Goal: Task Accomplishment & Management: Use online tool/utility

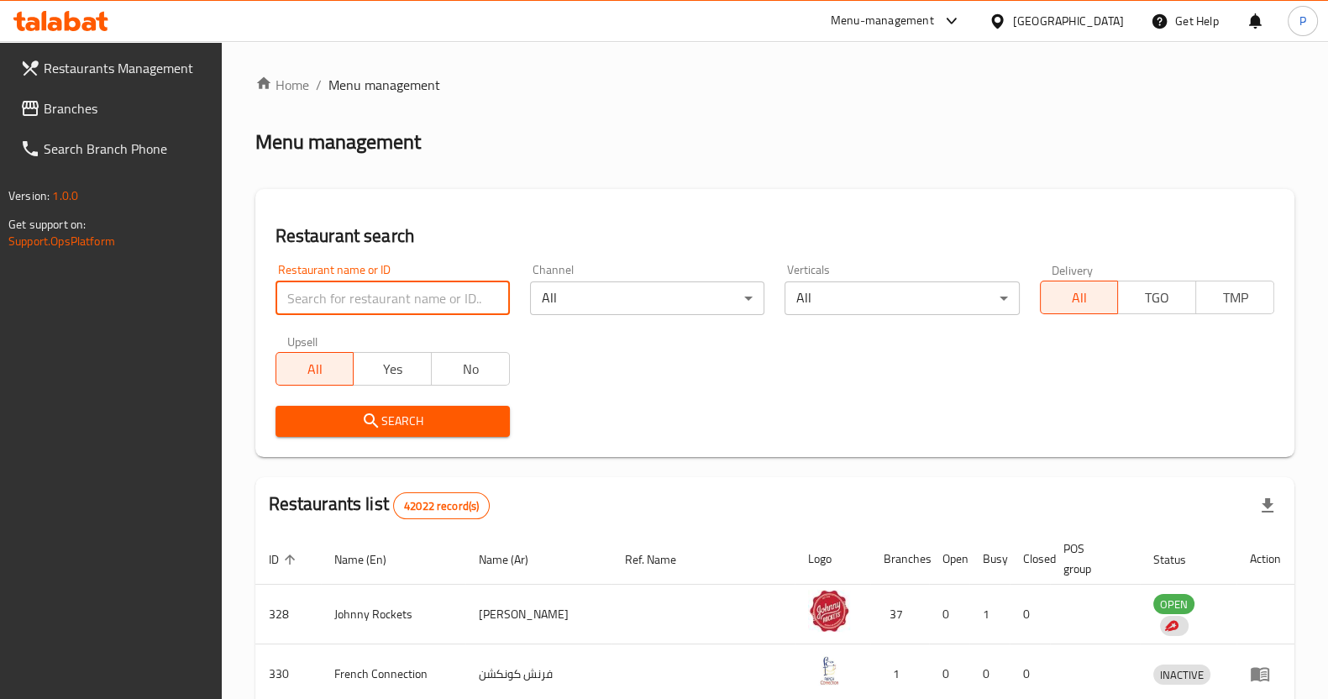
click at [313, 312] on input "search" at bounding box center [393, 298] width 234 height 34
click button "Search" at bounding box center [393, 421] width 234 height 31
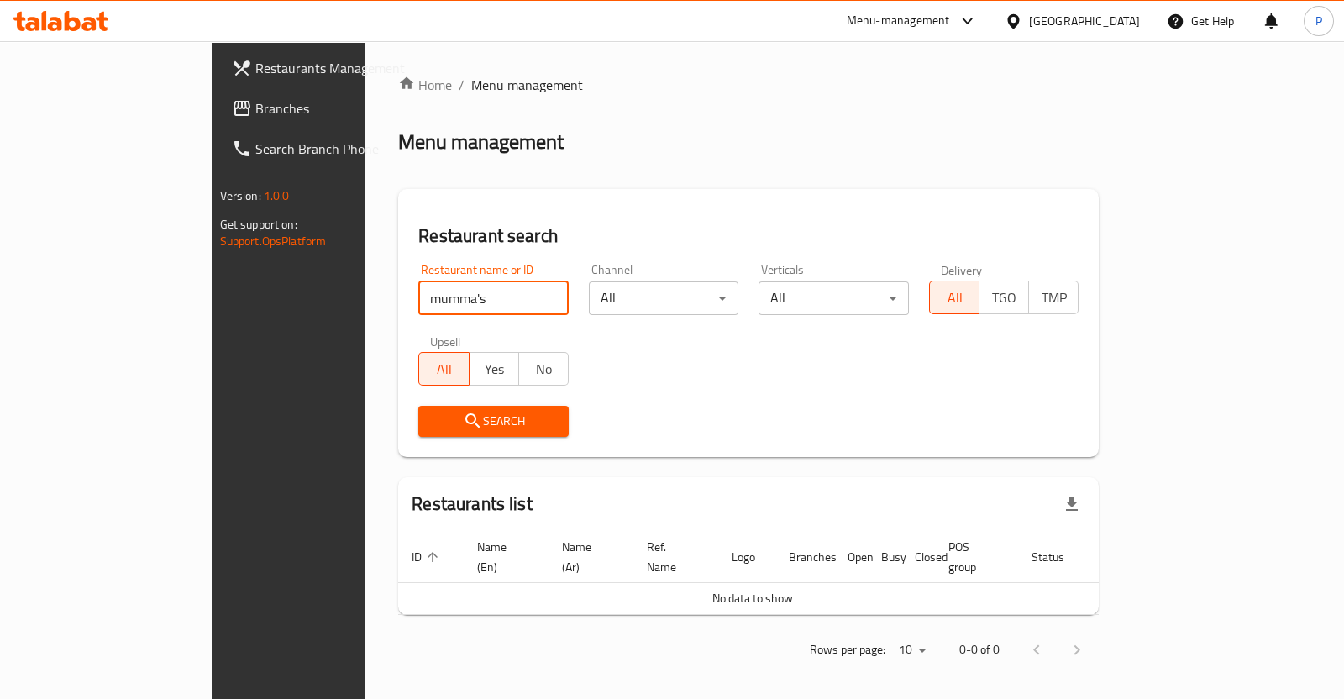
click button "Search" at bounding box center [493, 421] width 150 height 31
type input "mum"
click button "Search" at bounding box center [493, 421] width 150 height 31
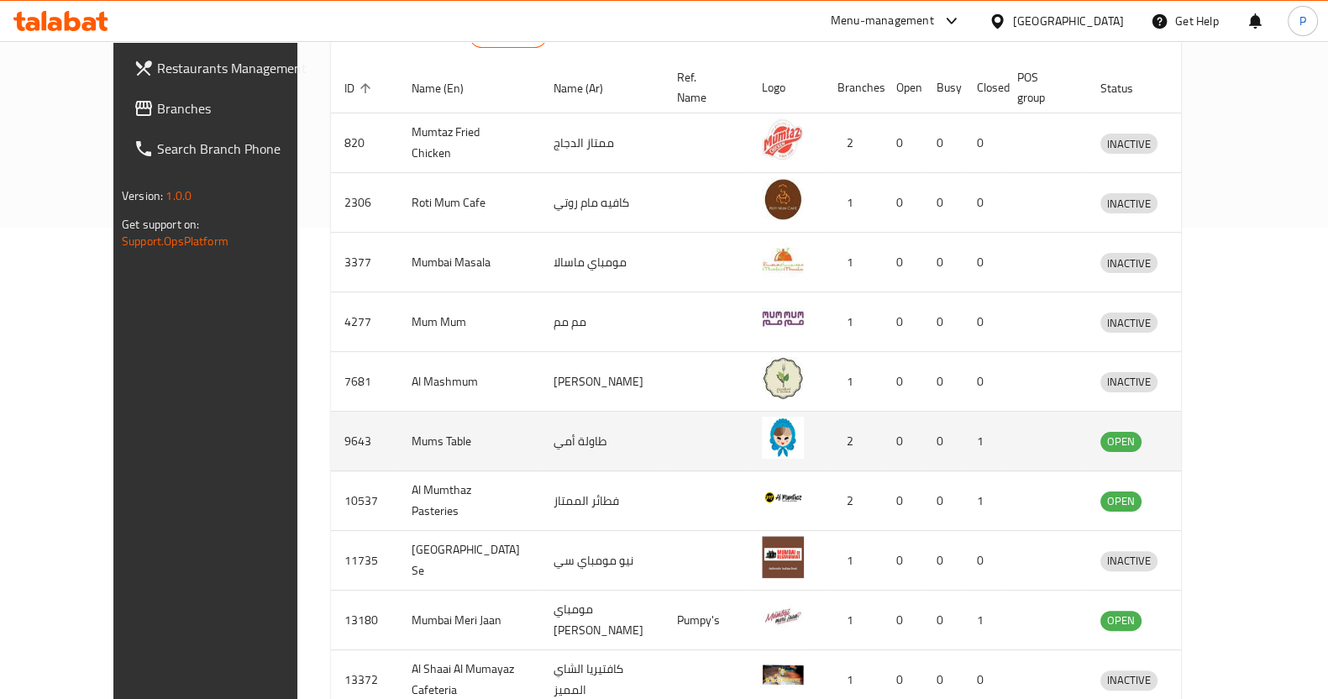
scroll to position [555, 0]
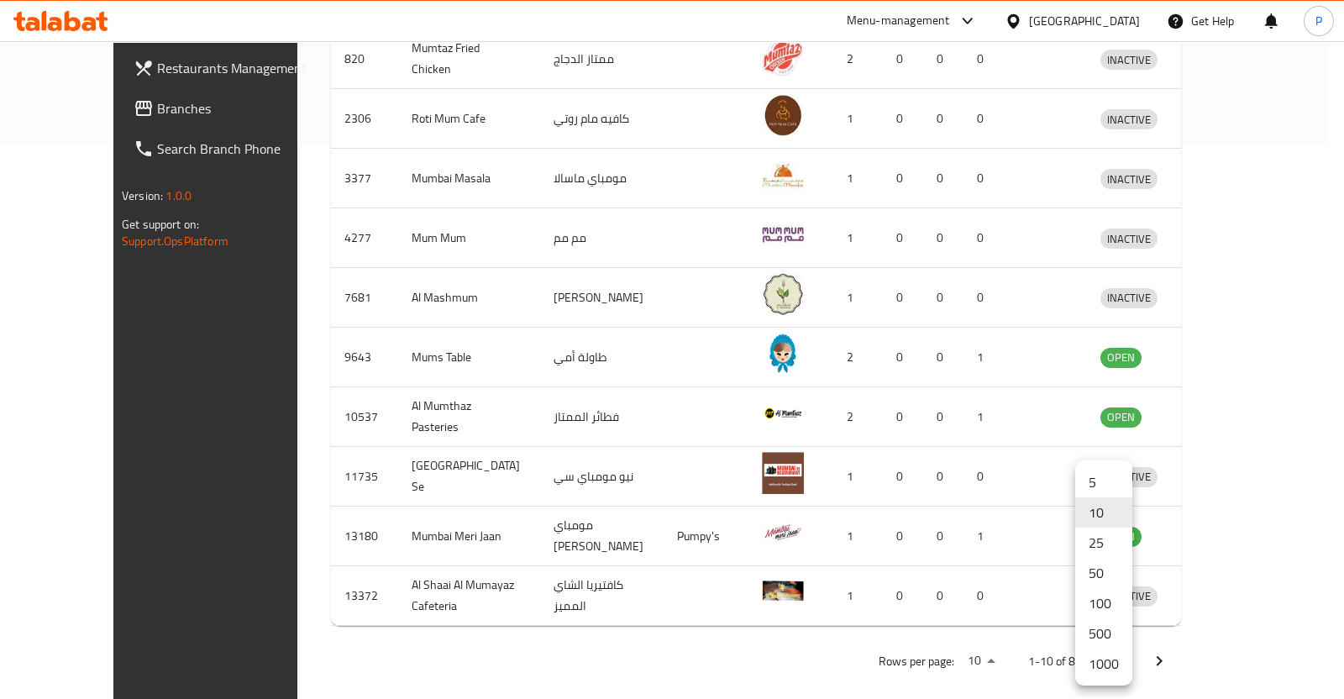
click at [1105, 664] on li "1000" at bounding box center [1103, 664] width 57 height 30
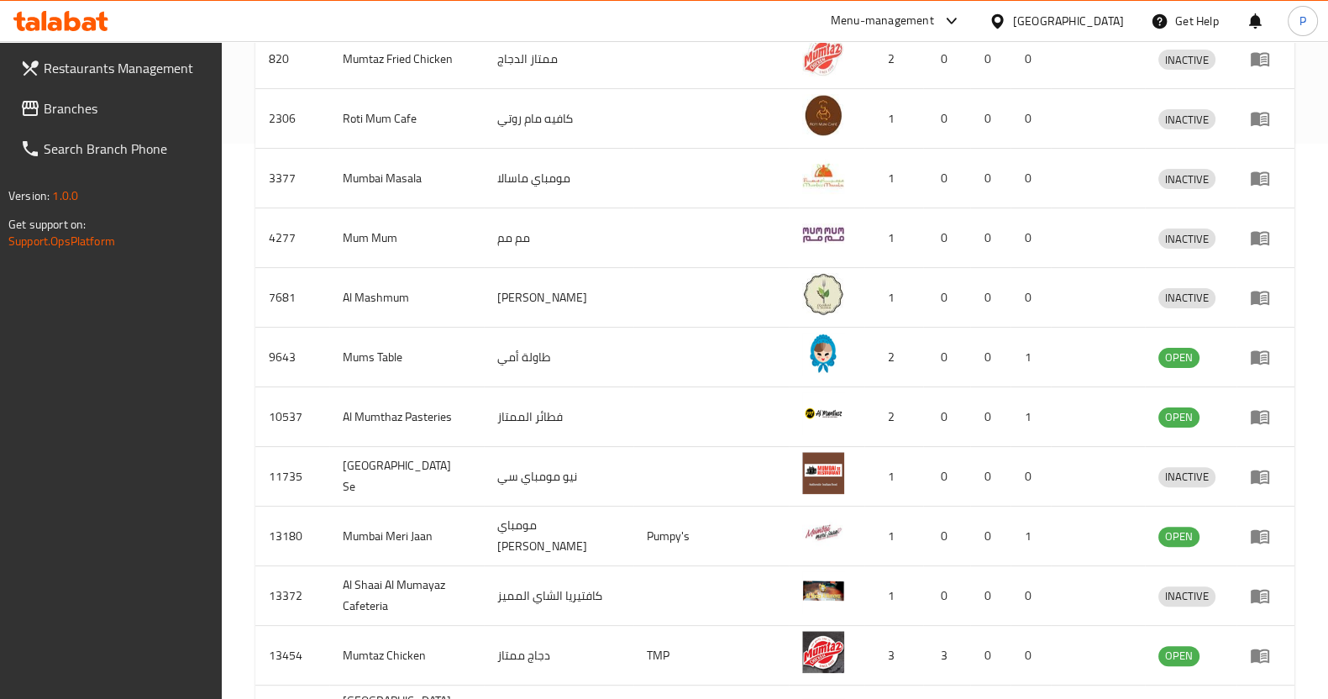
scroll to position [2160, 0]
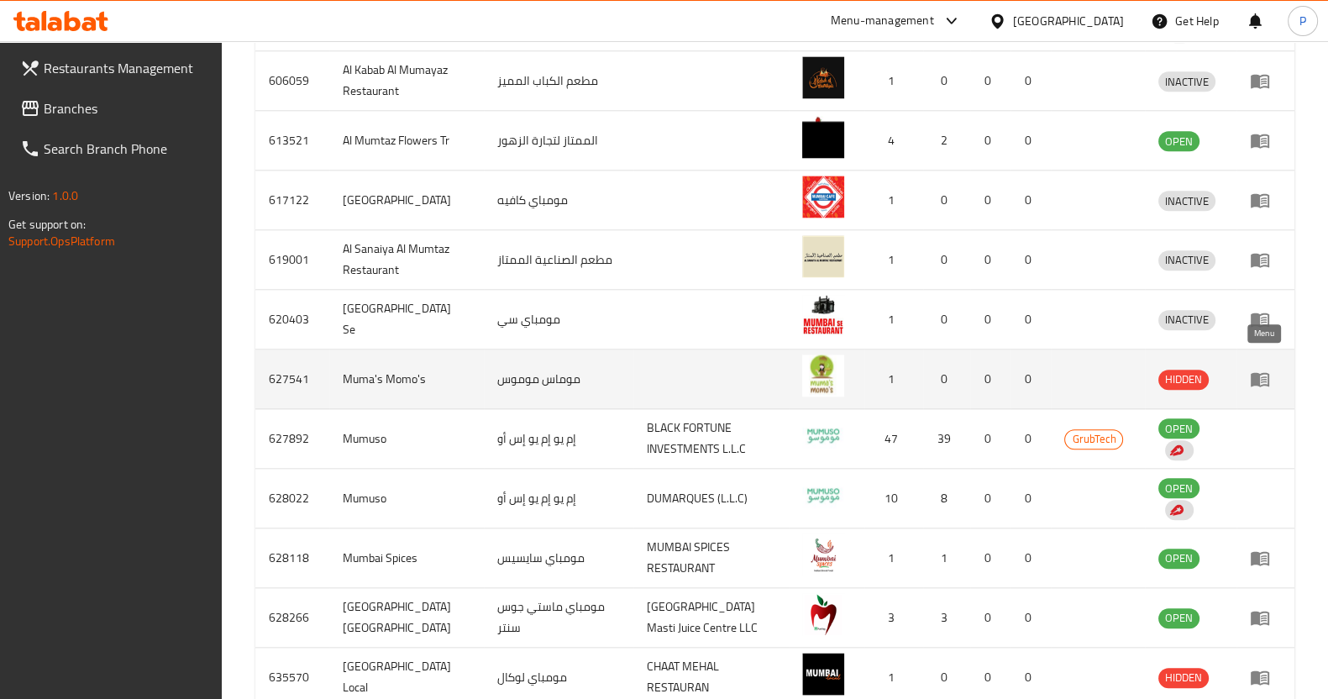
click at [1270, 369] on link "enhanced table" at bounding box center [1265, 379] width 31 height 20
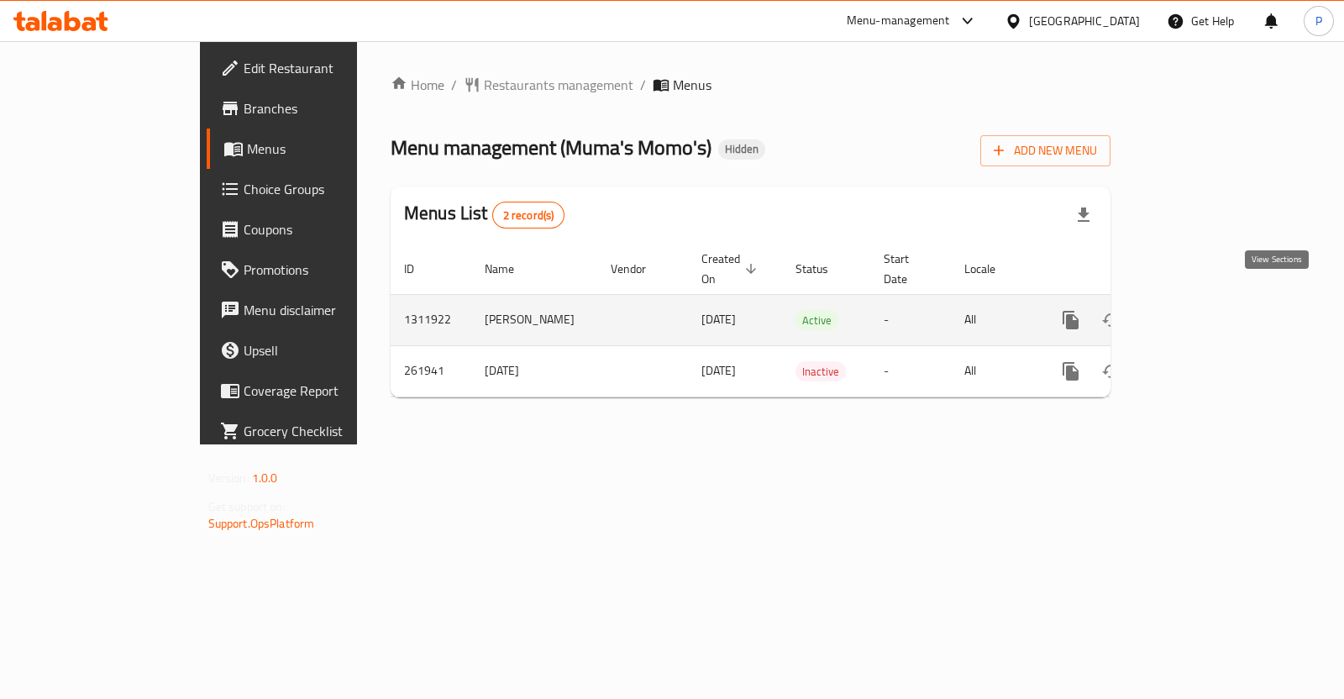
click at [1202, 310] on icon "enhanced table" at bounding box center [1192, 320] width 20 height 20
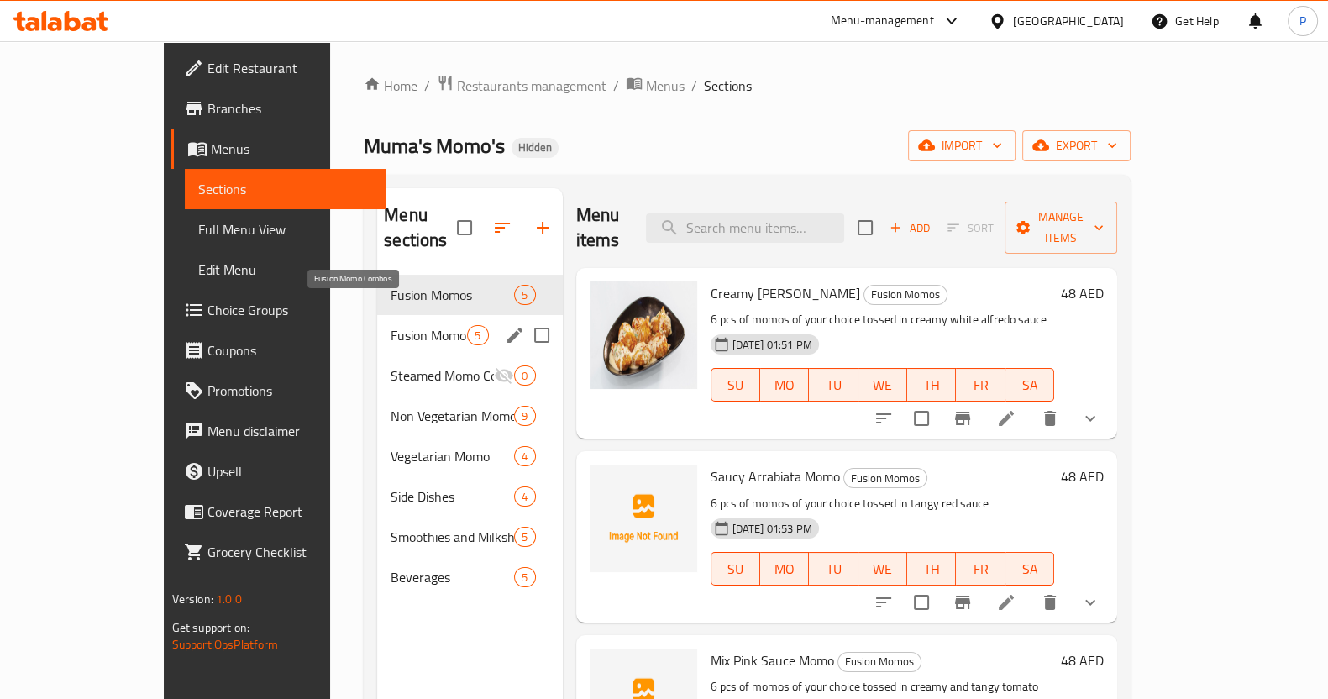
click at [391, 325] on span "Fusion Momo Combos" at bounding box center [429, 335] width 76 height 20
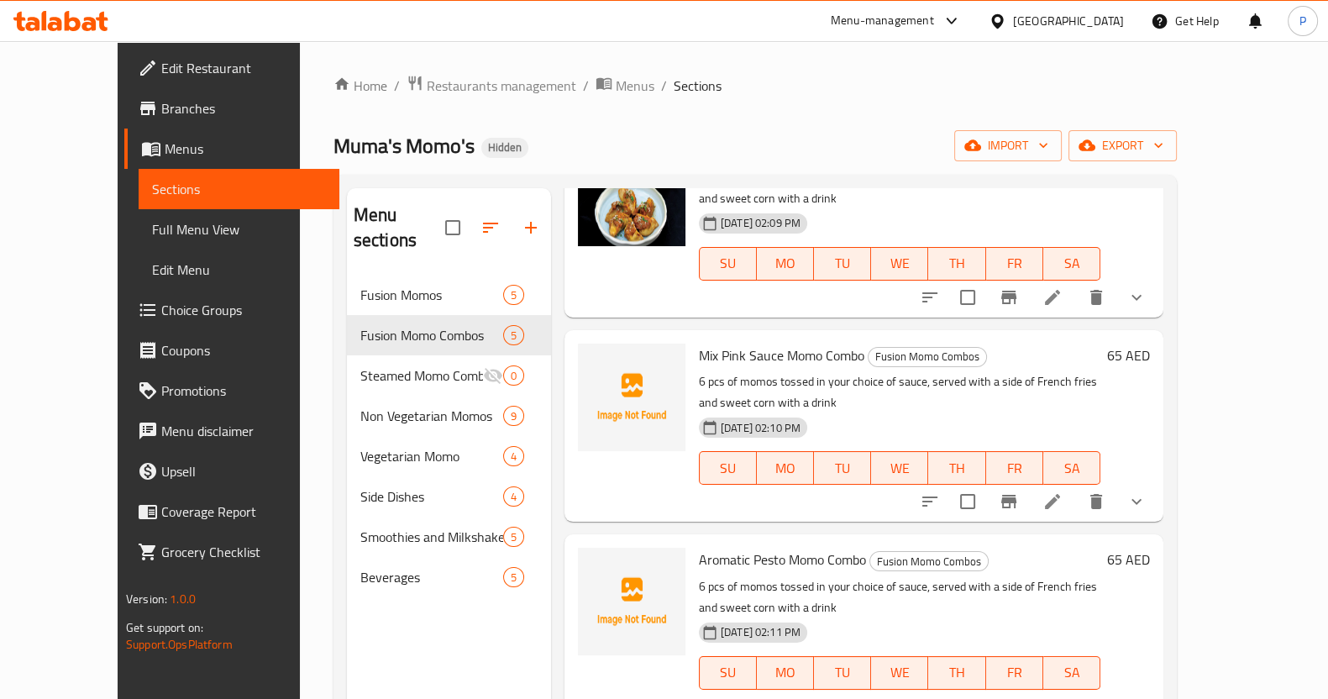
scroll to position [365, 0]
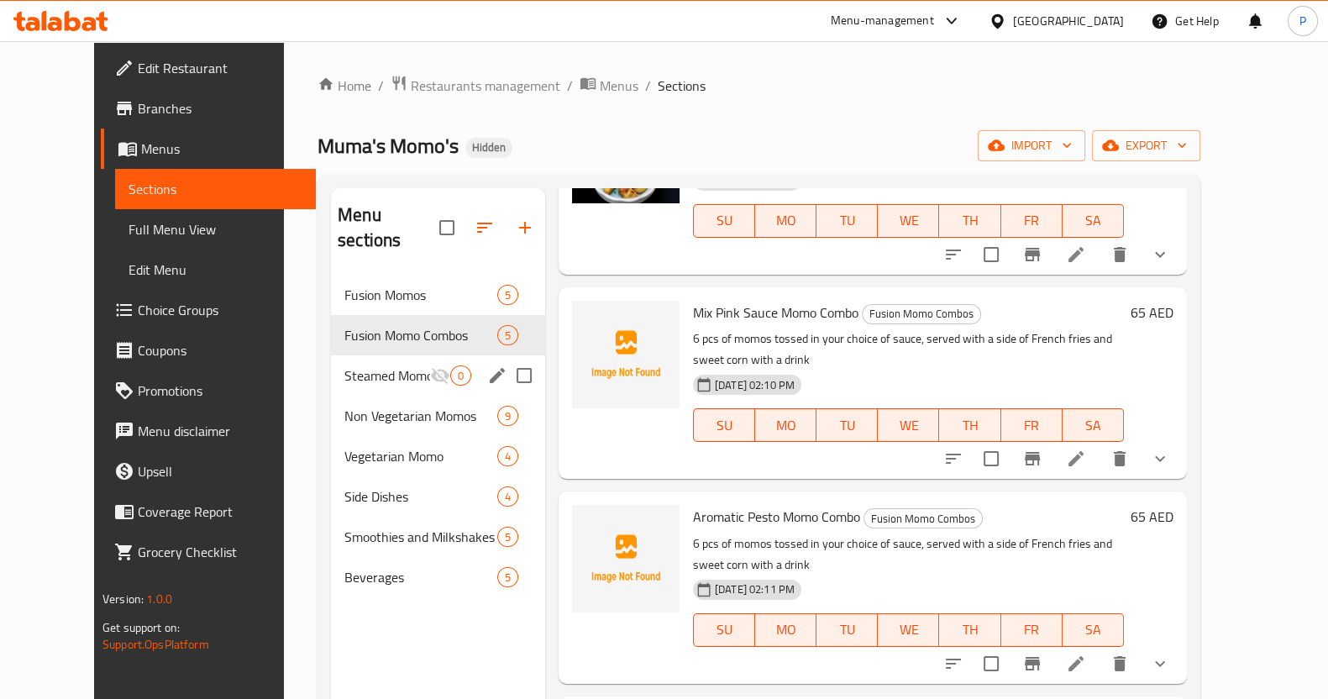
click at [359, 365] on span "Steamed Momo Combo Offers" at bounding box center [387, 375] width 86 height 20
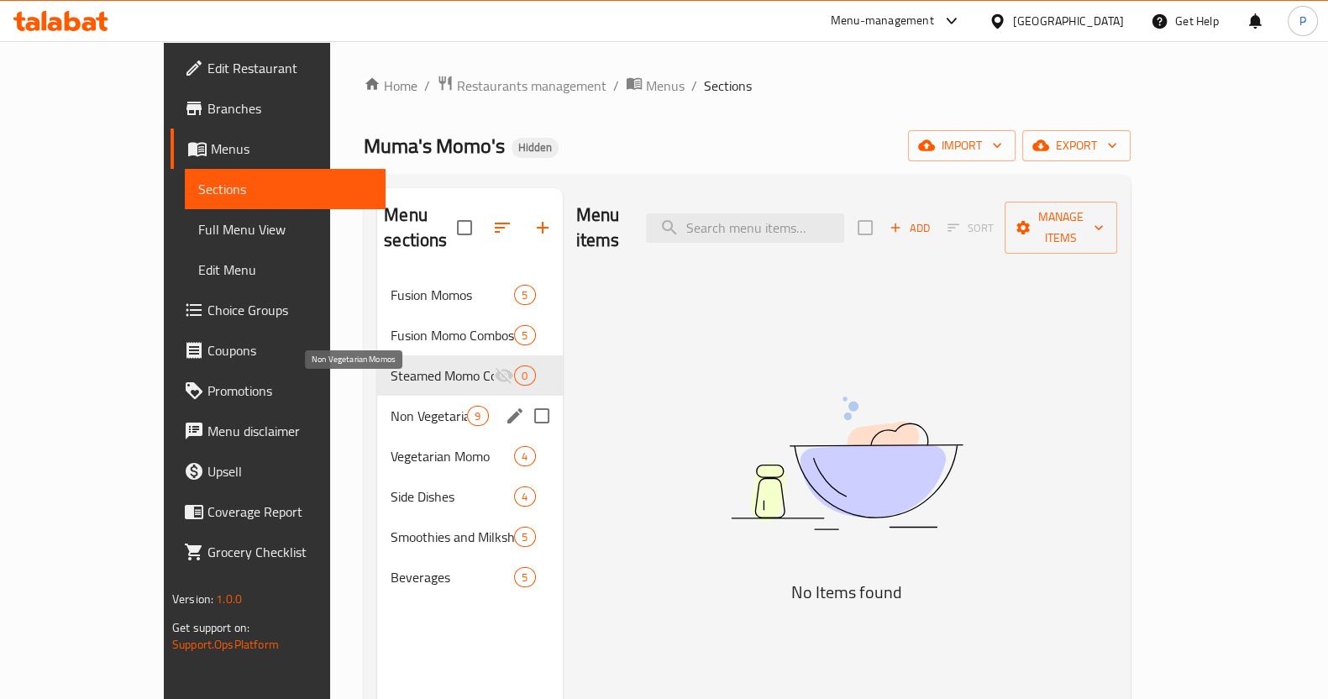
click at [391, 406] on span "Non Vegetarian Momos" at bounding box center [429, 416] width 76 height 20
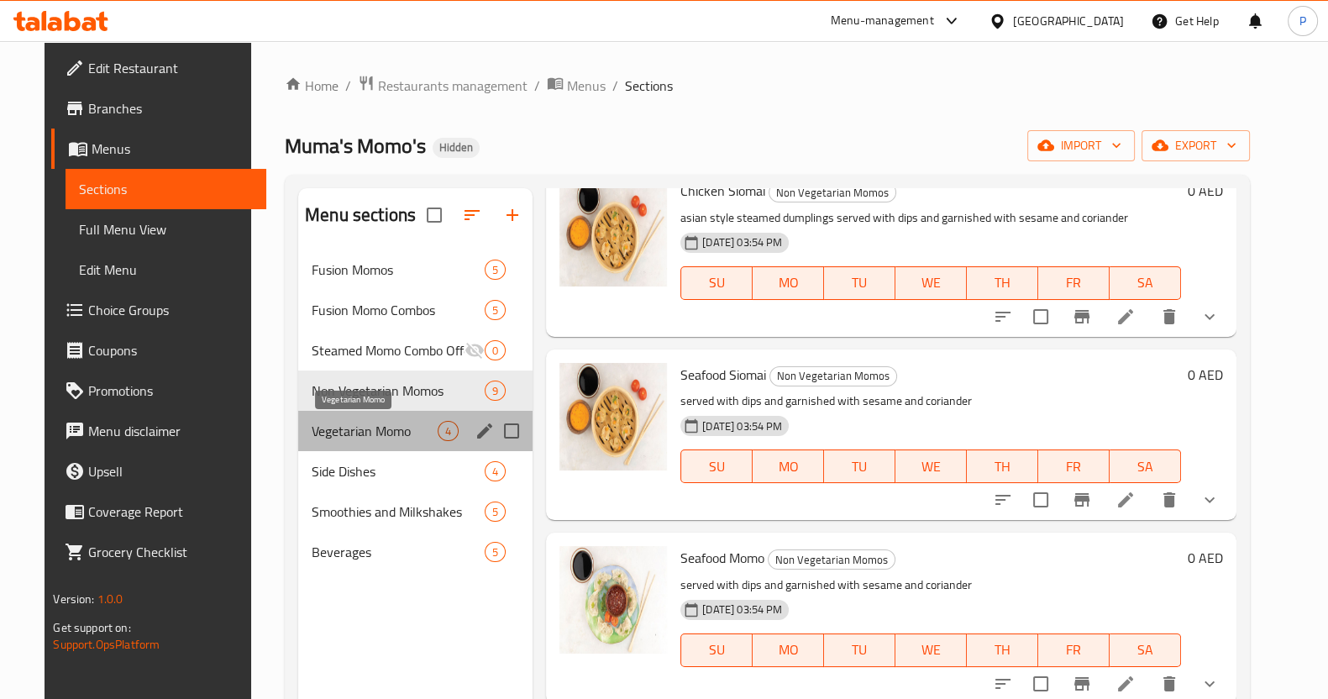
click at [361, 430] on span "Vegetarian Momo" at bounding box center [375, 431] width 126 height 20
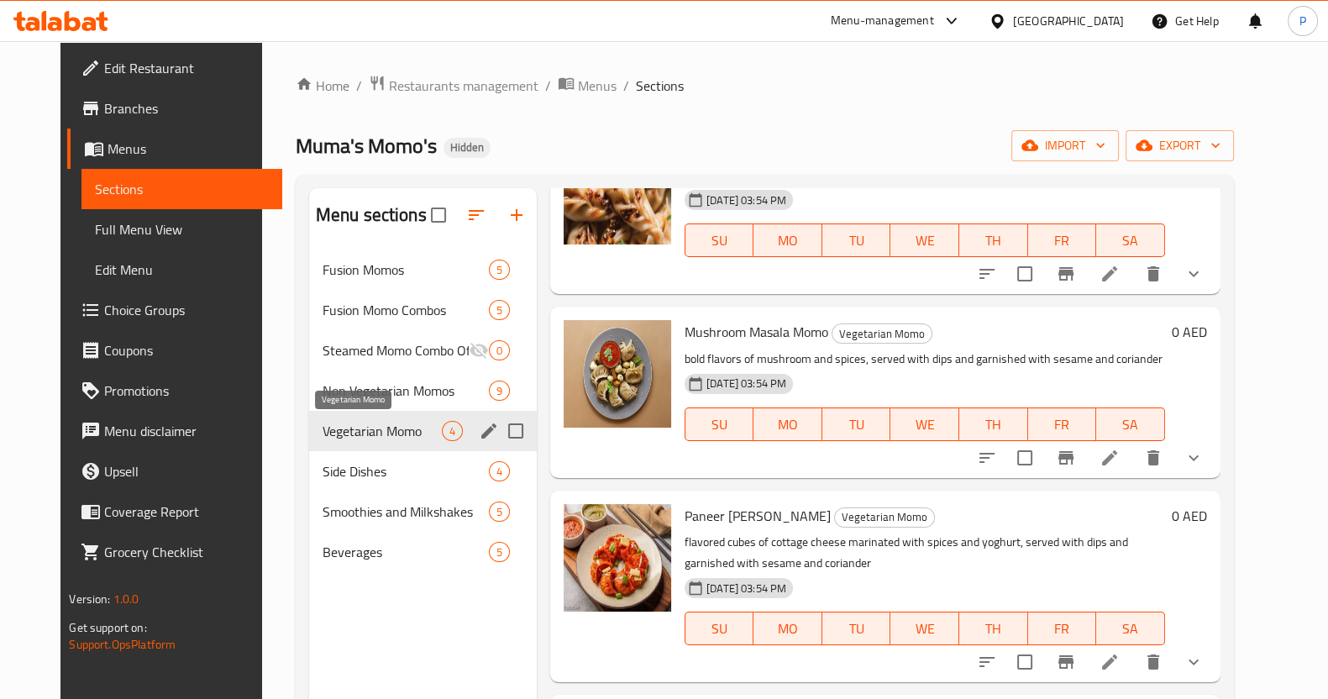
scroll to position [97, 0]
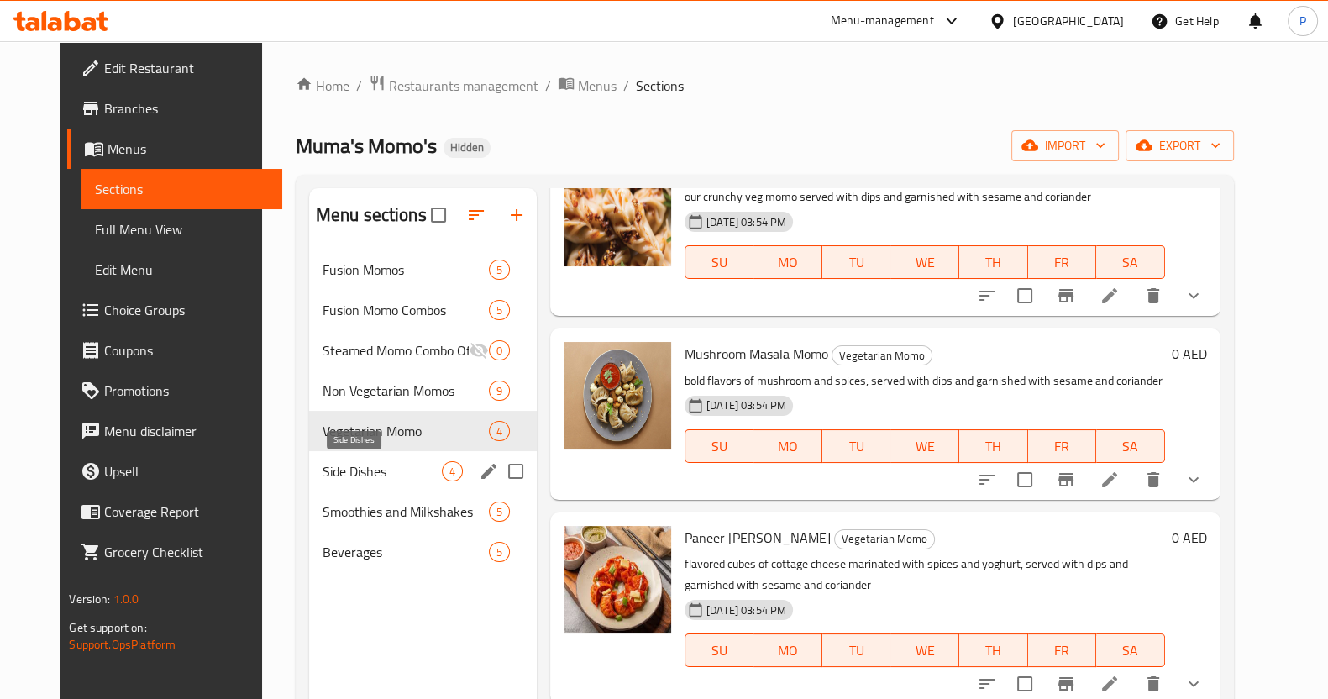
click at [353, 468] on span "Side Dishes" at bounding box center [382, 471] width 119 height 20
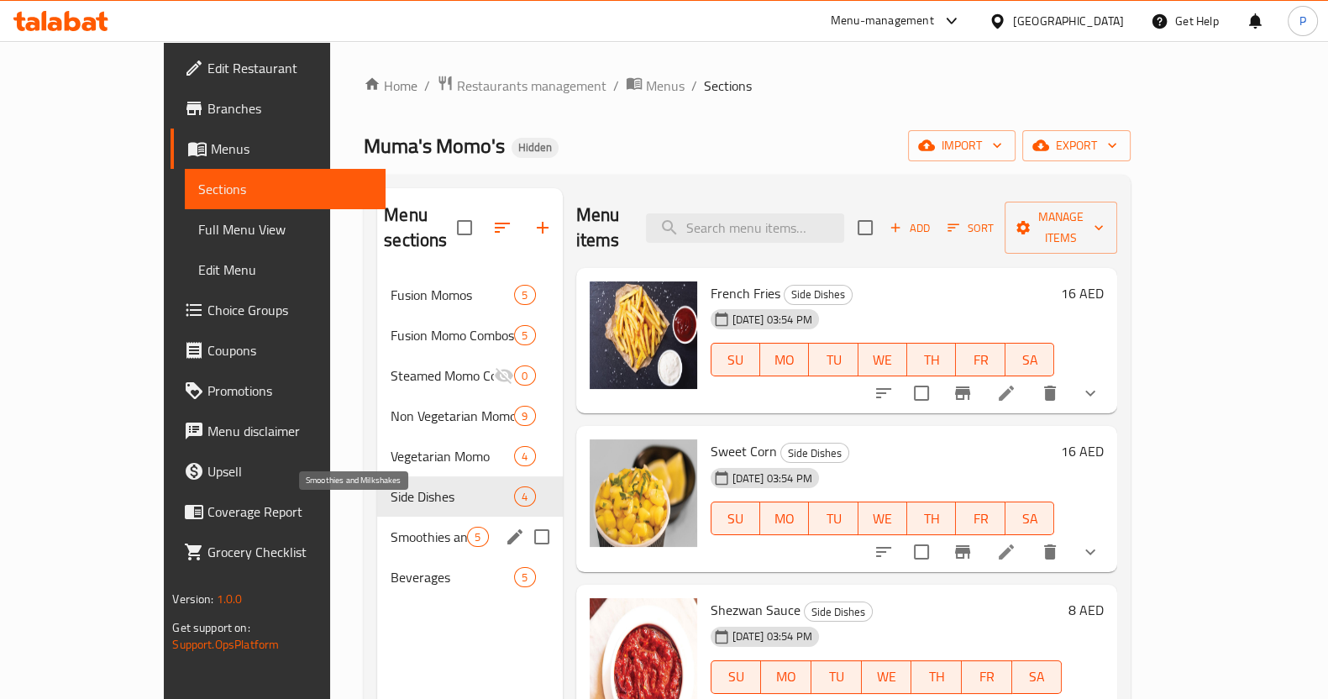
click at [391, 527] on span "Smoothies and Milkshakes" at bounding box center [429, 537] width 76 height 20
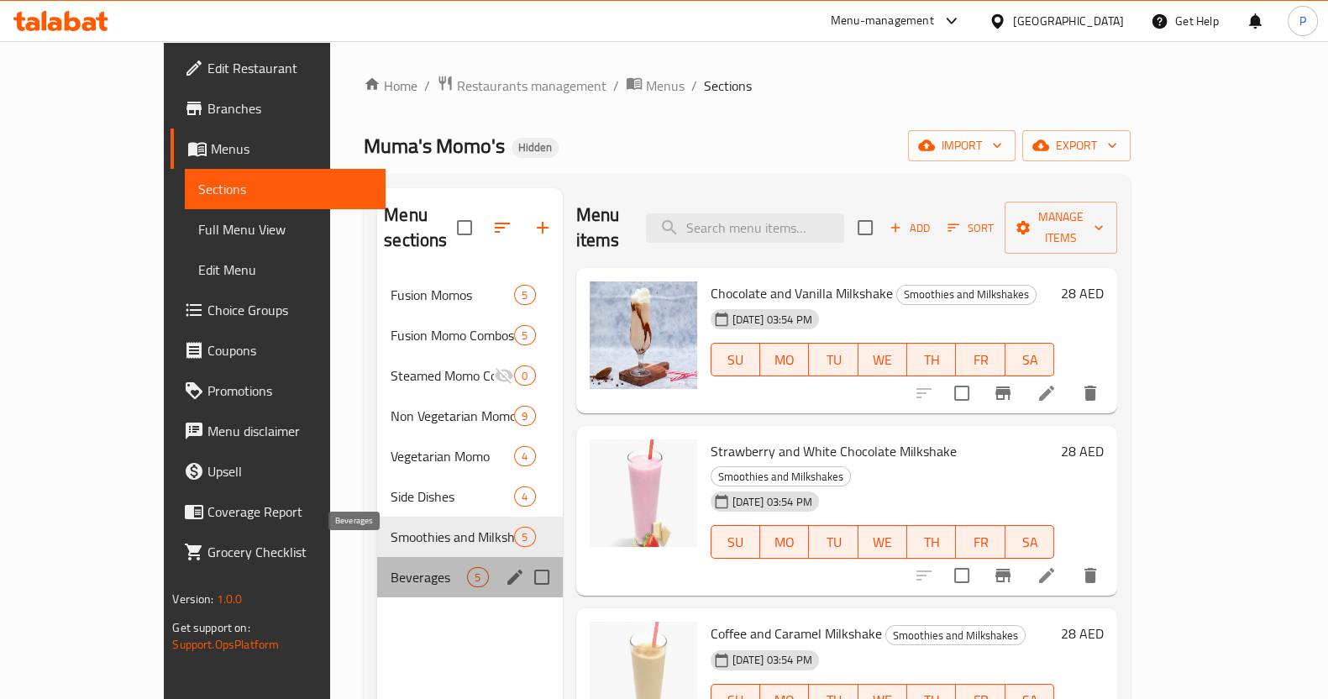
click at [391, 567] on span "Beverages" at bounding box center [429, 577] width 76 height 20
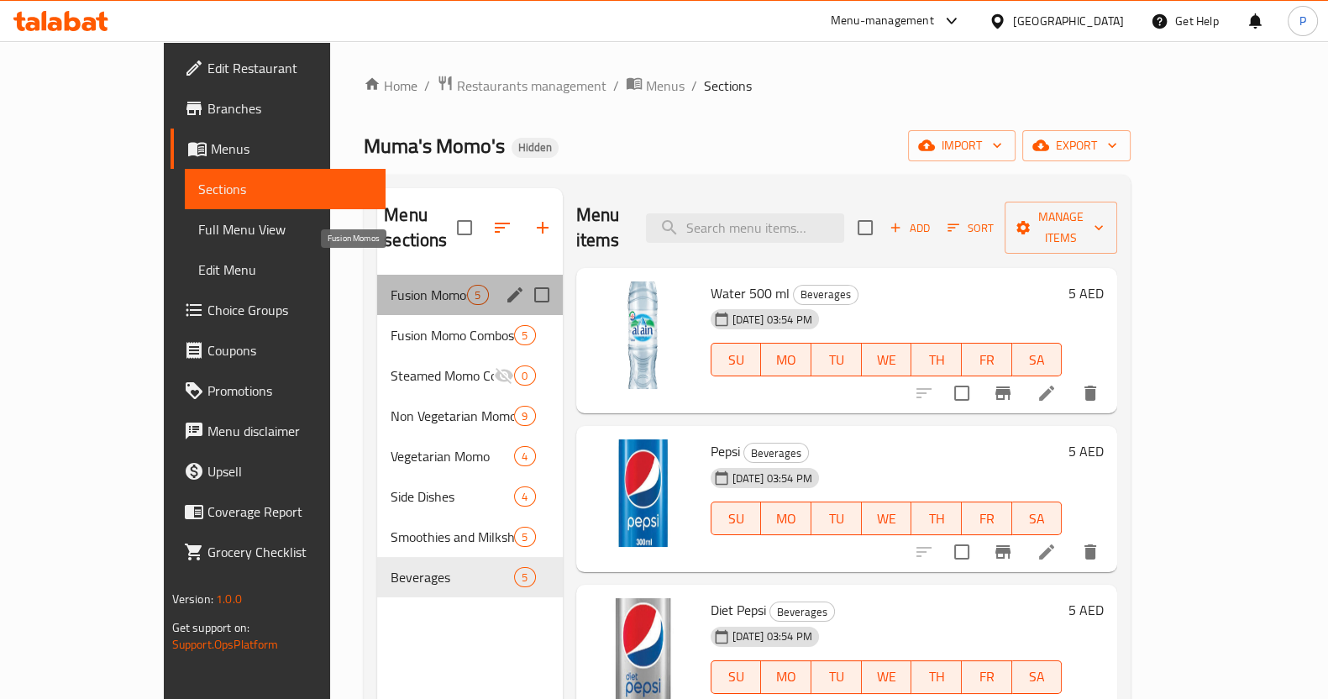
click at [391, 285] on span "Fusion Momos" at bounding box center [429, 295] width 76 height 20
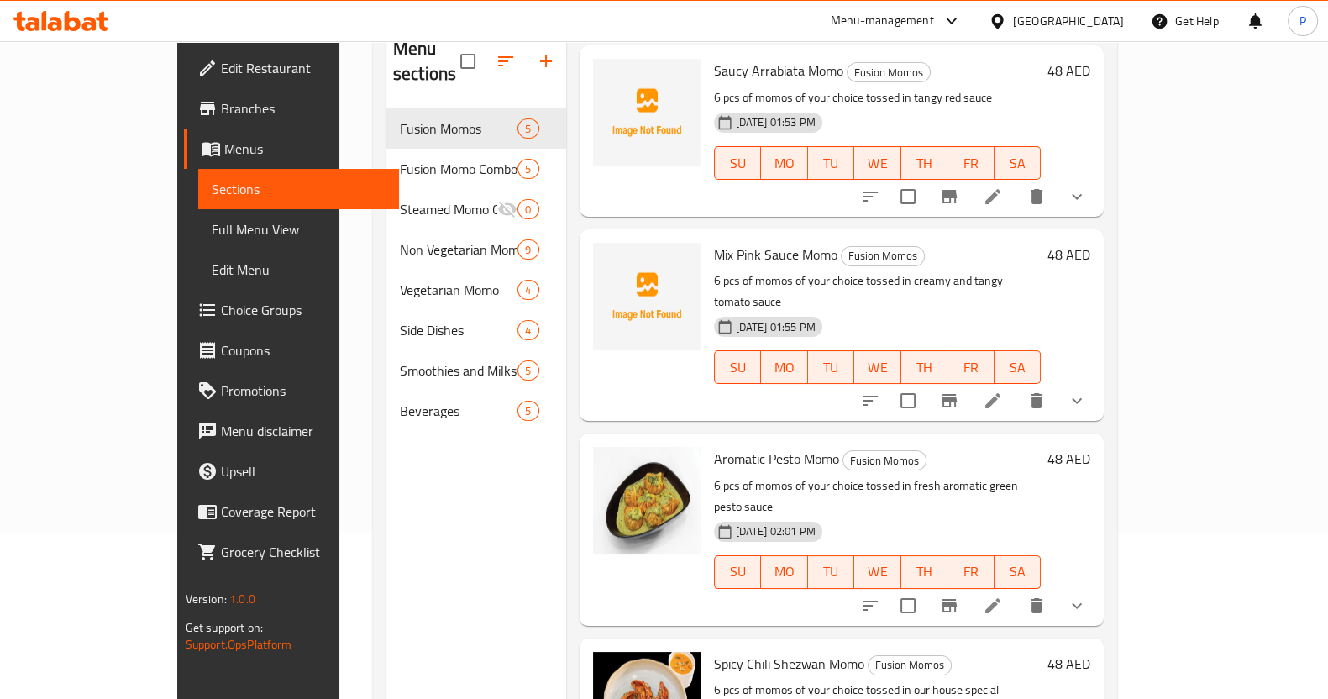
scroll to position [235, 0]
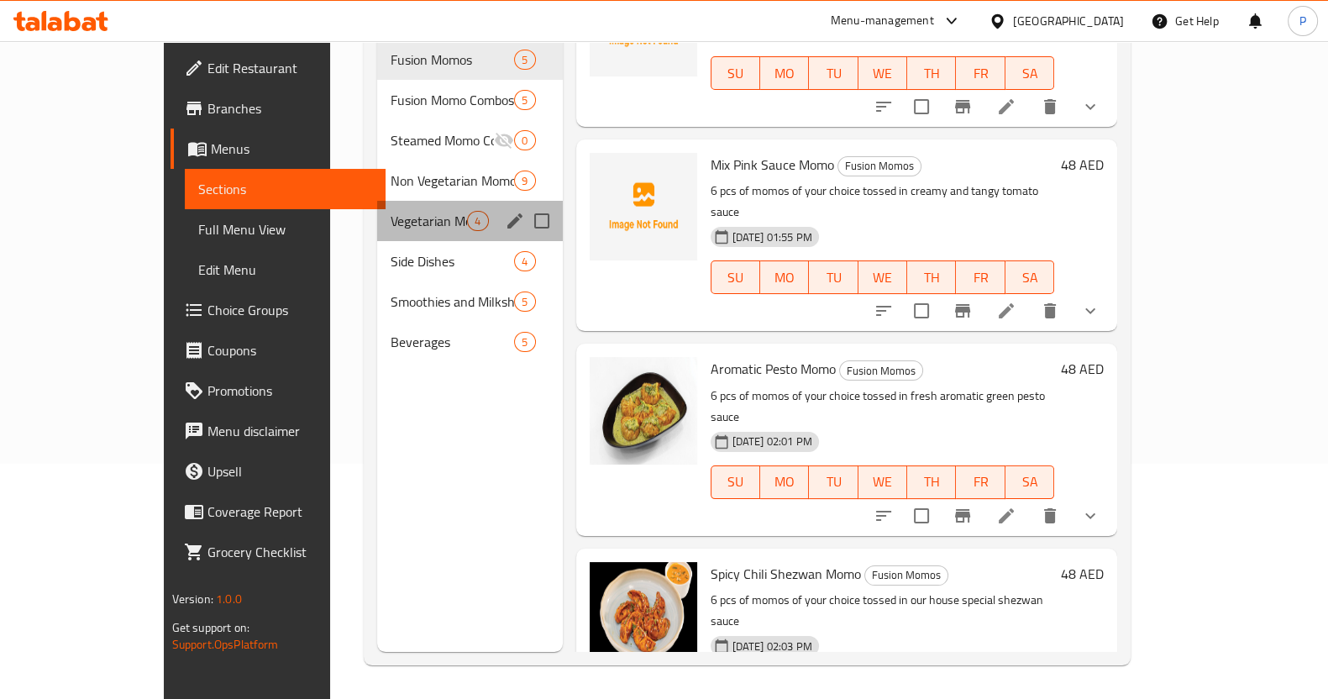
click at [377, 201] on div "Vegetarian Momo 4" at bounding box center [469, 221] width 185 height 40
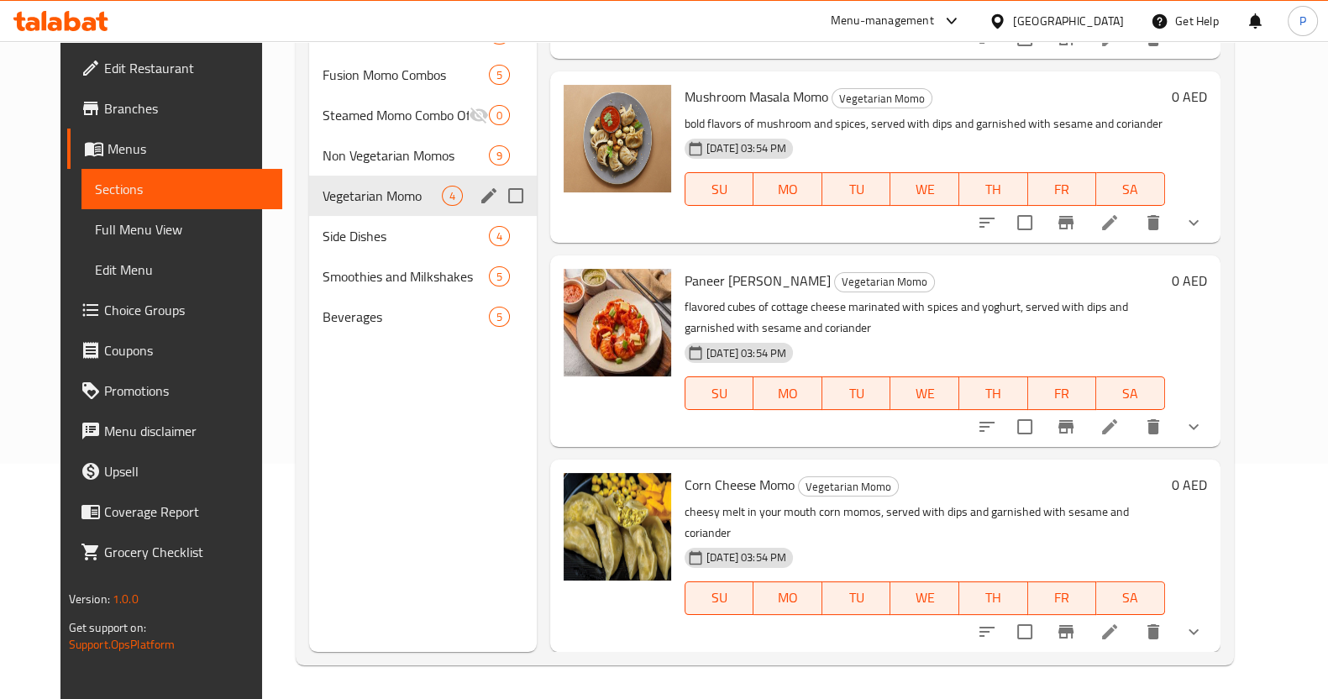
scroll to position [97, 0]
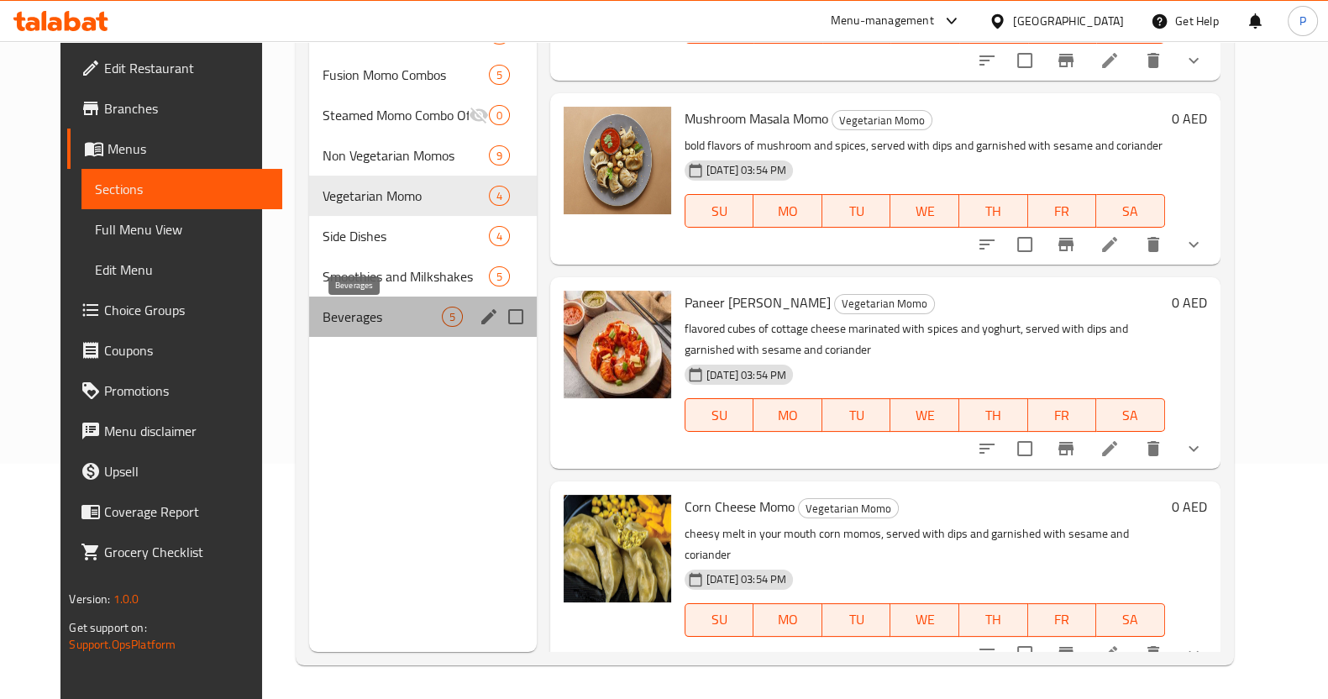
click at [386, 307] on span "Beverages" at bounding box center [382, 317] width 119 height 20
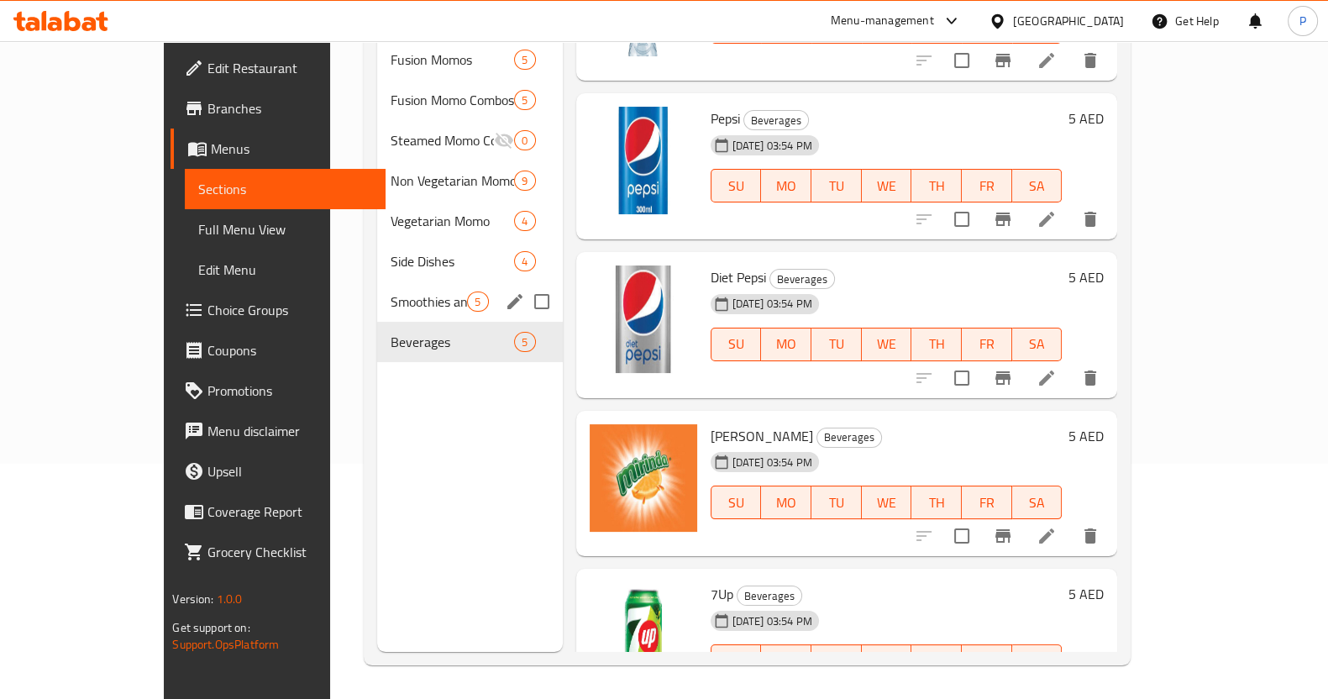
click at [377, 281] on div "Smoothies and Milkshakes 5" at bounding box center [469, 301] width 185 height 40
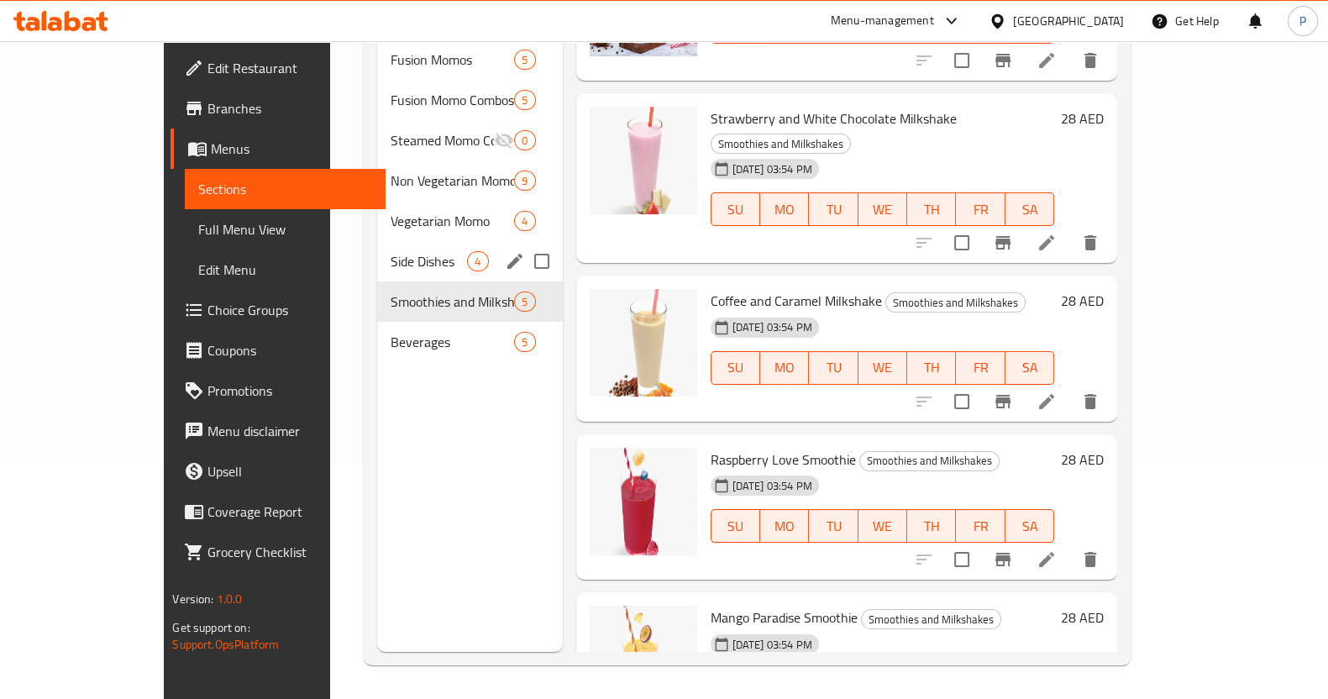
click at [377, 241] on div "Side Dishes 4" at bounding box center [469, 261] width 185 height 40
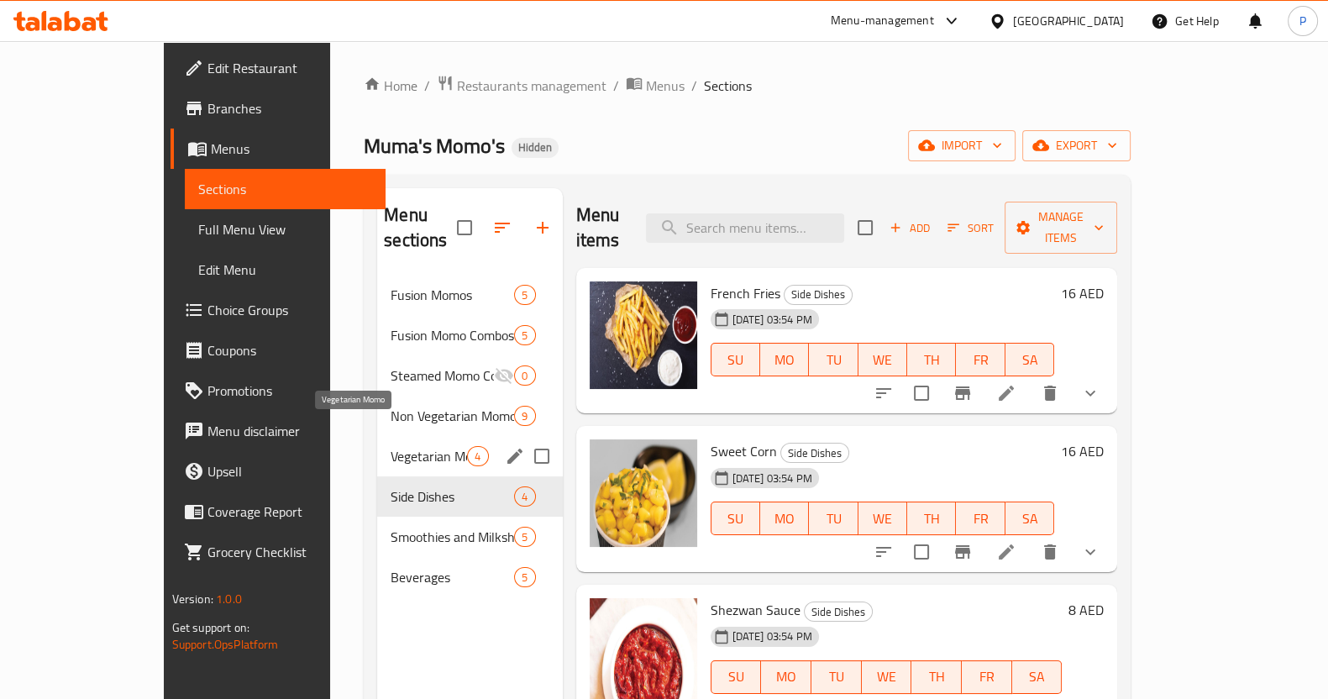
click at [391, 446] on span "Vegetarian Momo" at bounding box center [429, 456] width 76 height 20
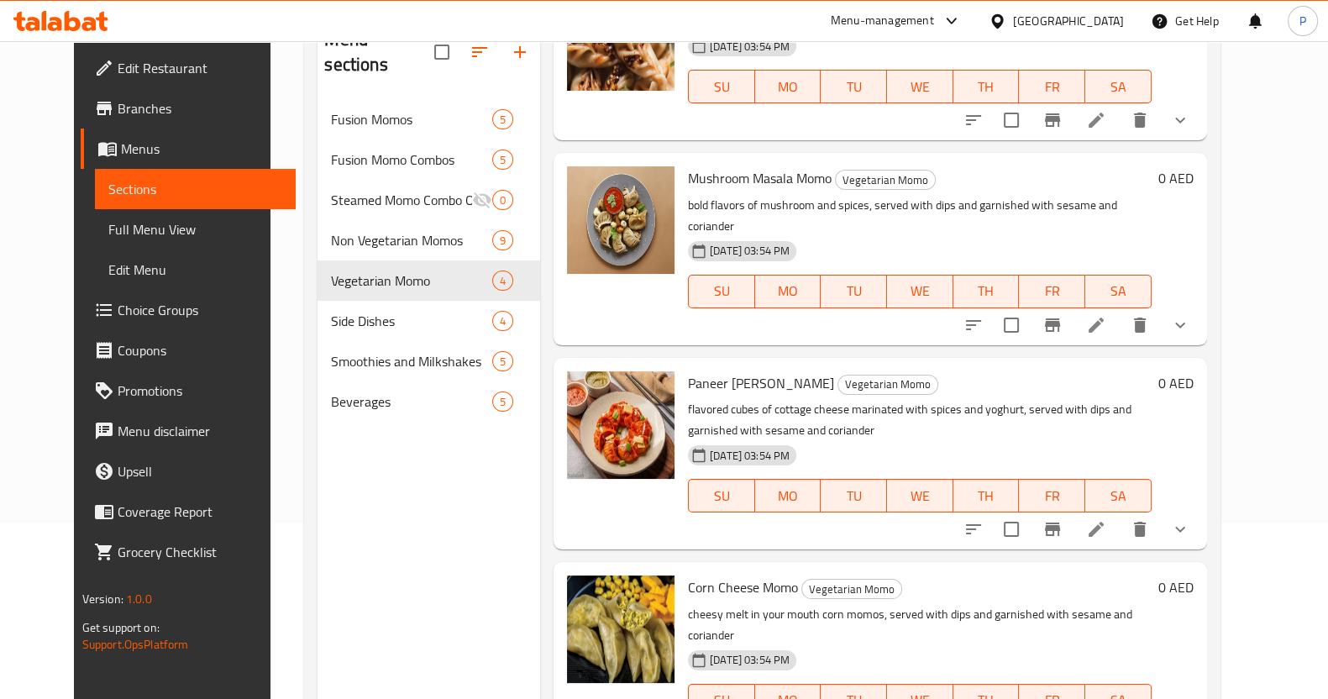
scroll to position [235, 0]
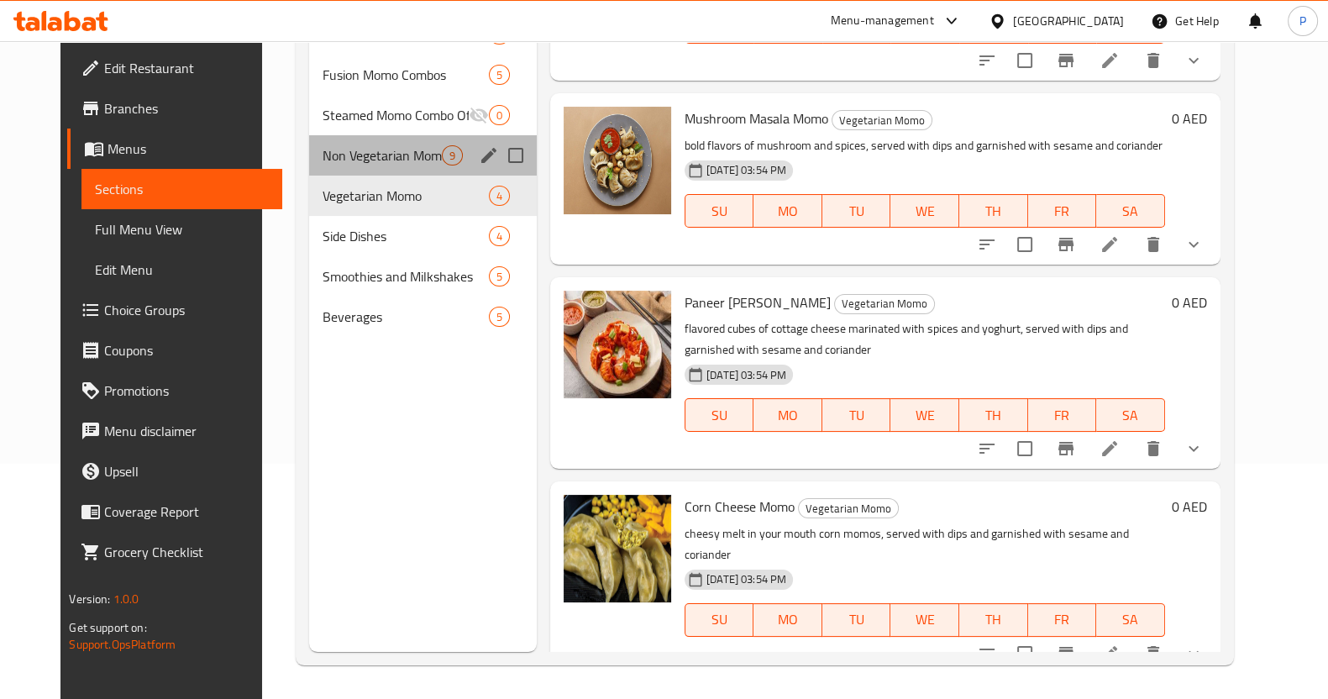
click at [349, 140] on div "Non Vegetarian Momos 9" at bounding box center [423, 155] width 228 height 40
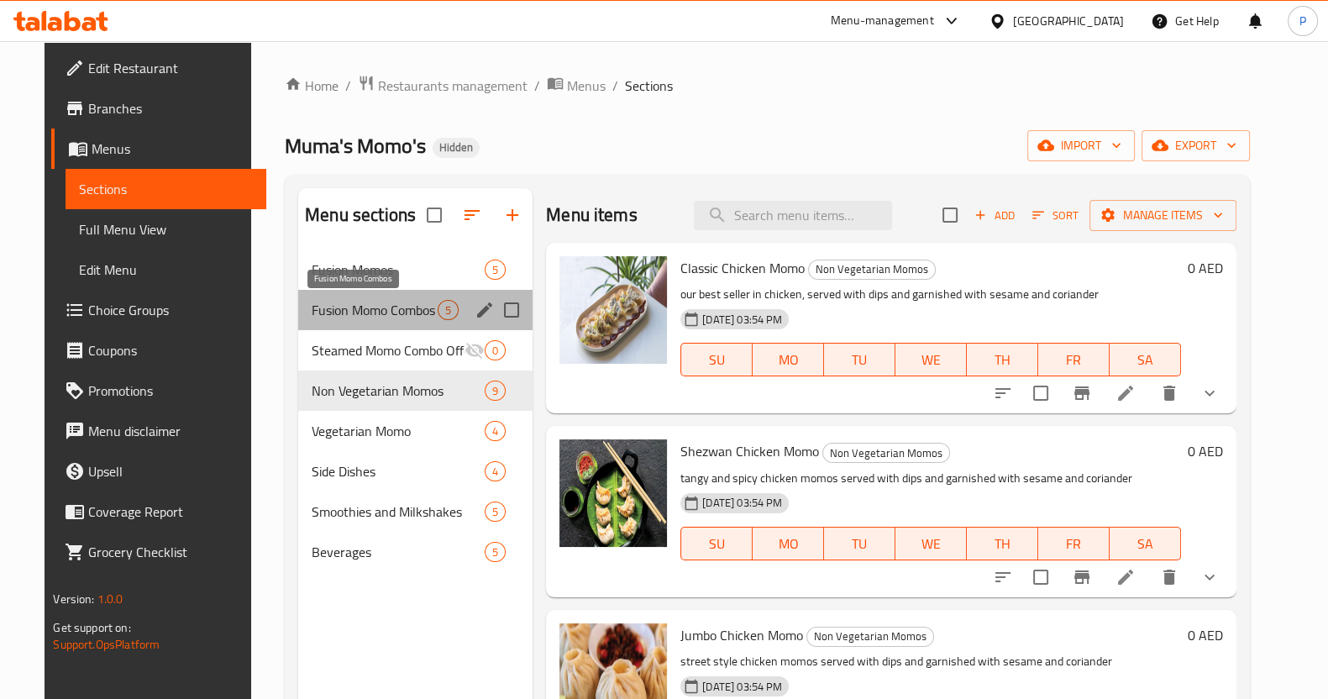
click at [318, 317] on span "Fusion Momo Combos" at bounding box center [375, 310] width 126 height 20
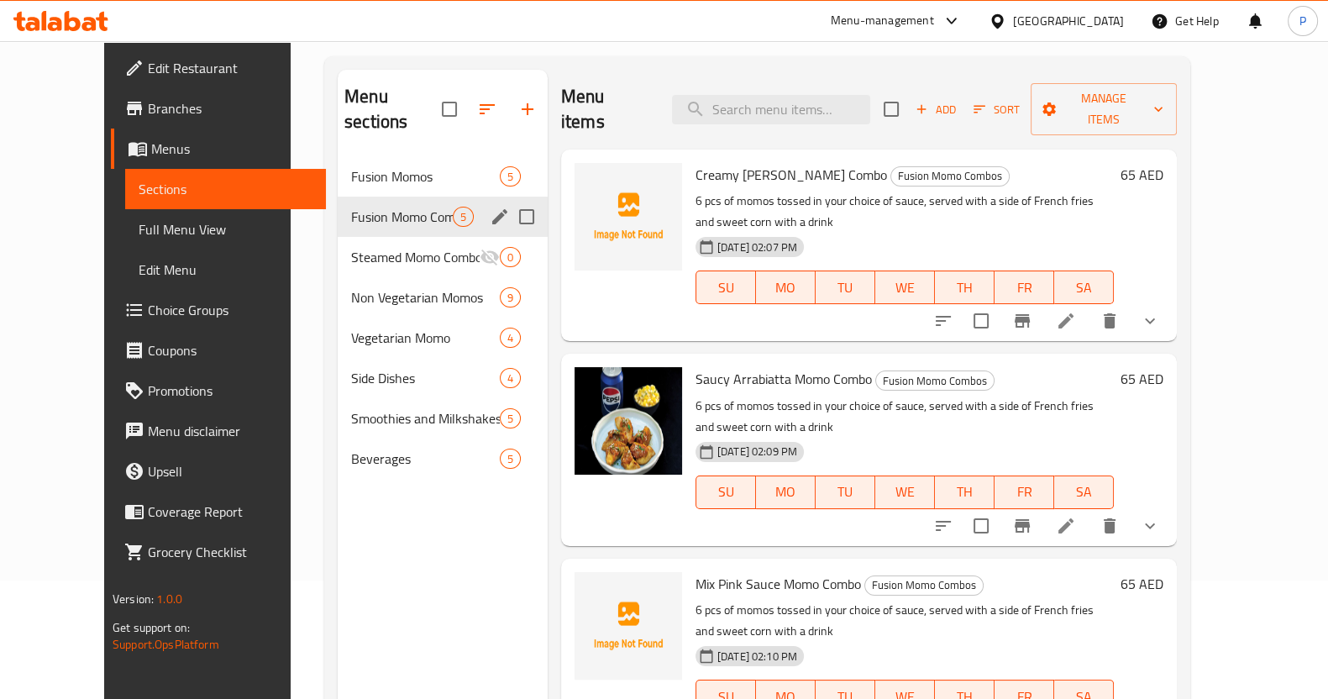
scroll to position [24, 0]
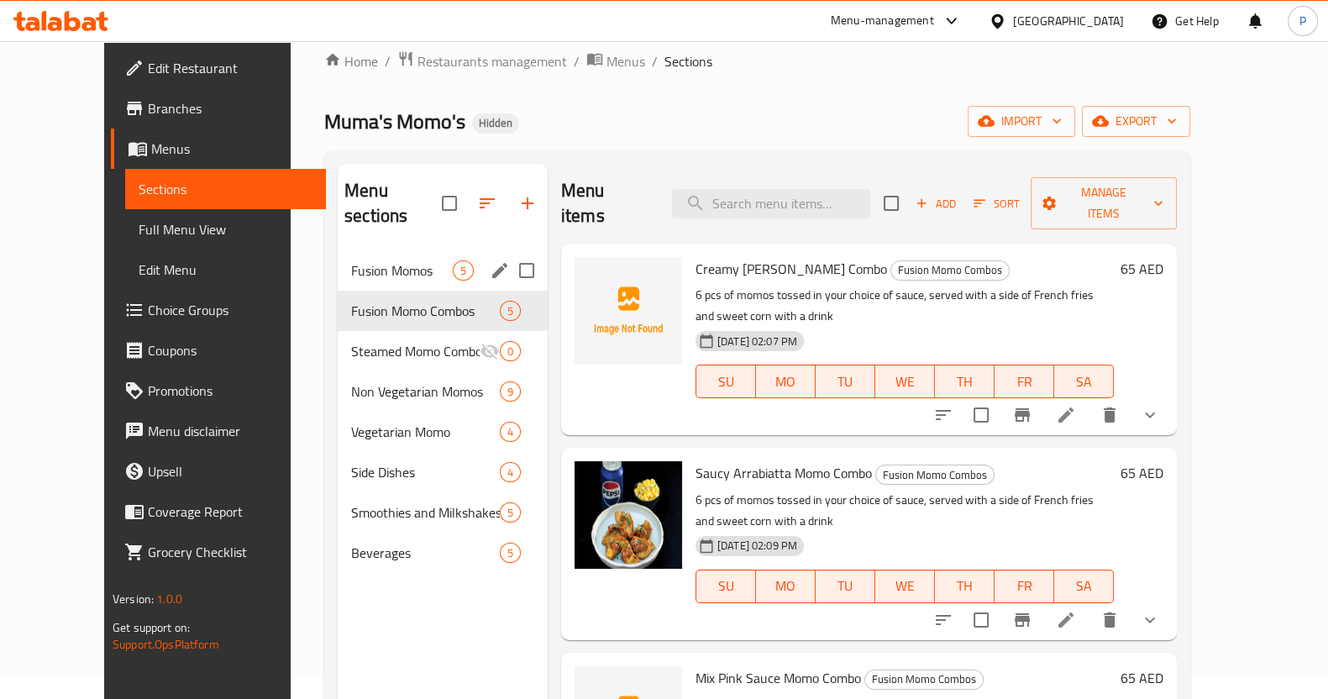
click at [351, 260] on span "Fusion Momos" at bounding box center [402, 270] width 102 height 20
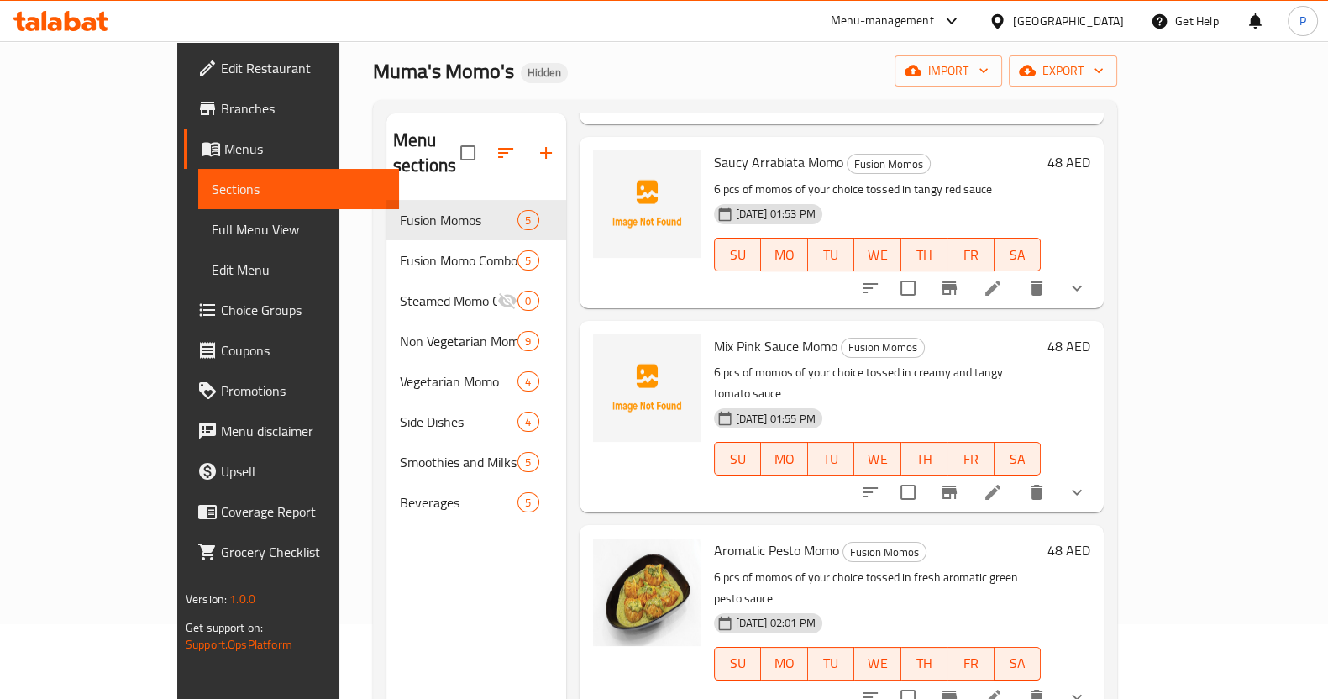
scroll to position [235, 0]
